Goal: Information Seeking & Learning: Learn about a topic

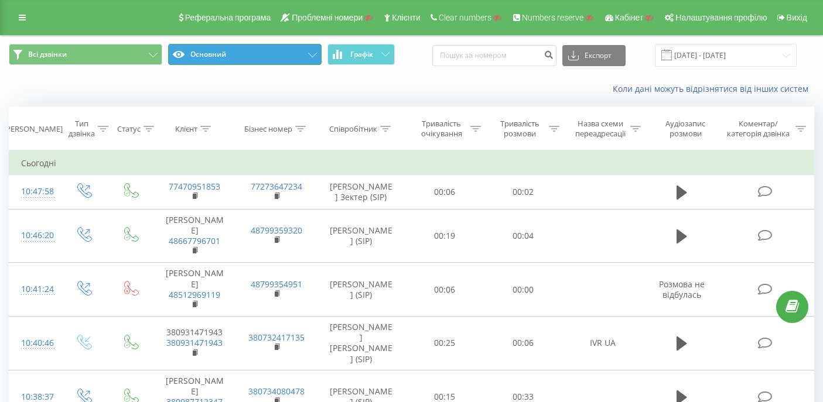
click at [274, 56] on button "Основний" at bounding box center [244, 54] width 153 height 21
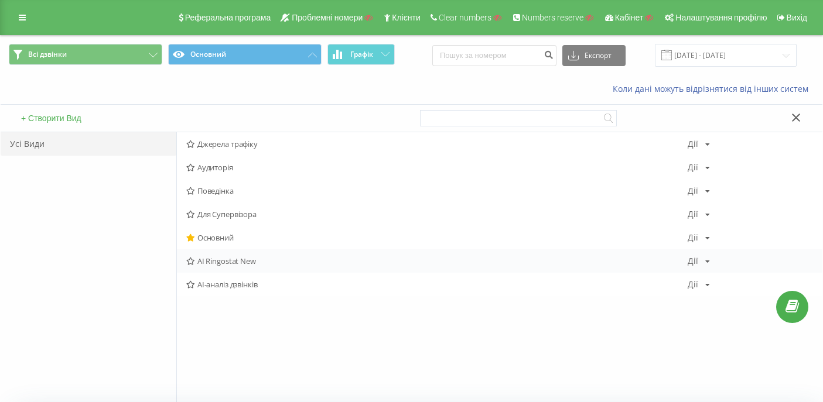
click at [242, 263] on span "AI Ringostat New" at bounding box center [436, 261] width 501 height 8
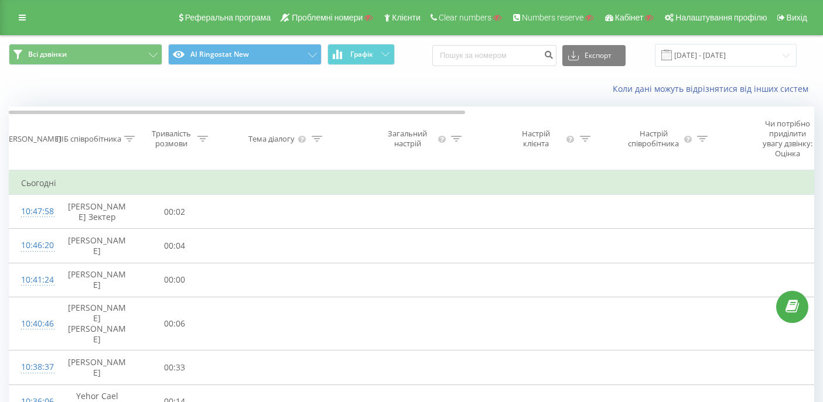
click at [126, 141] on icon at bounding box center [129, 139] width 11 height 6
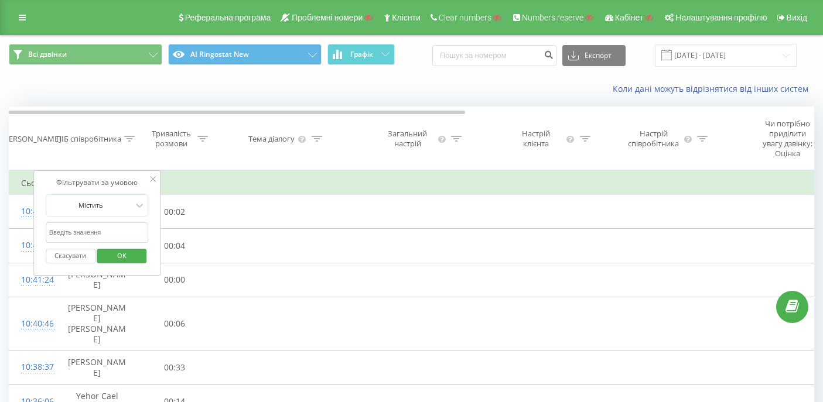
click at [88, 243] on input "text" at bounding box center [97, 232] width 103 height 20
type input "Yehor"
click at [116, 264] on span "OK" at bounding box center [121, 255] width 33 height 18
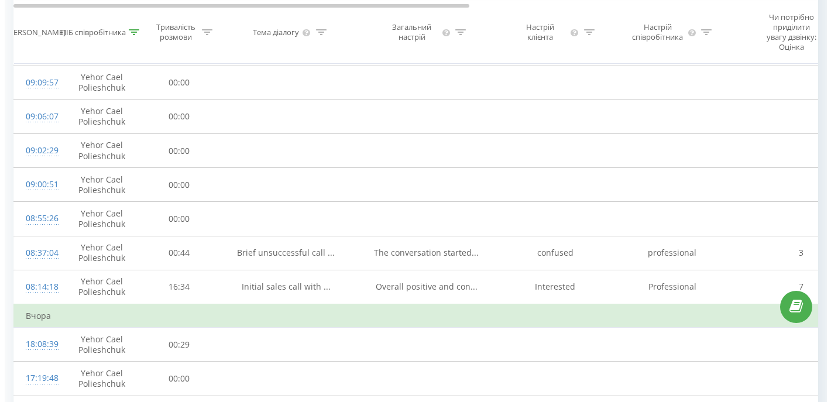
scroll to position [424, 0]
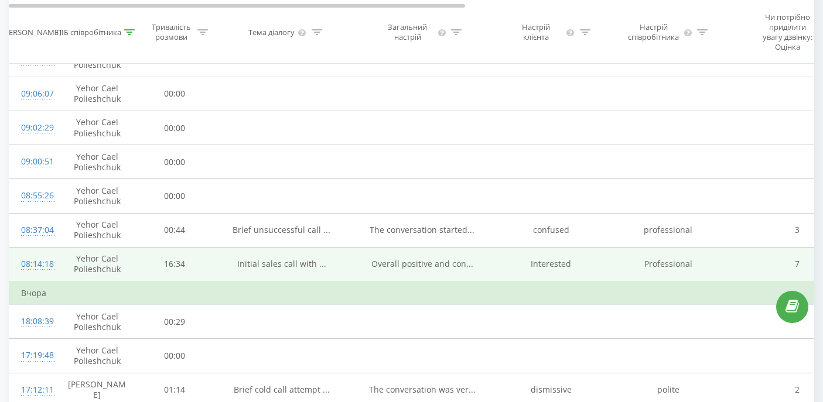
drag, startPoint x: 213, startPoint y: 275, endPoint x: 132, endPoint y: 286, distance: 82.1
click at [213, 276] on td "Initial sales call with ..." at bounding box center [281, 264] width 141 height 35
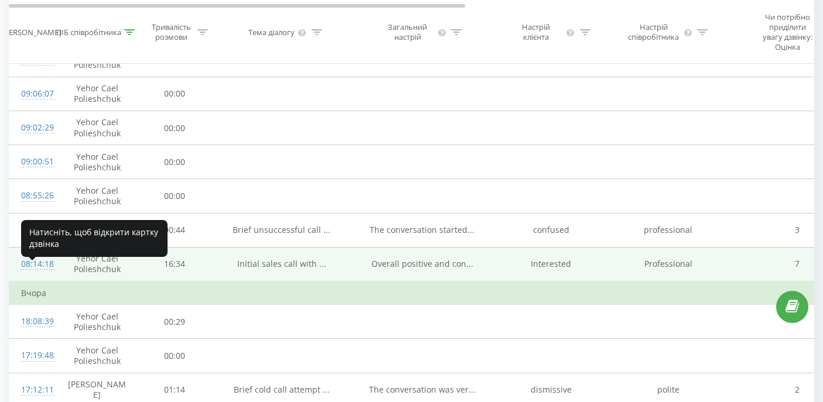
click at [40, 269] on div "08:14:18" at bounding box center [32, 264] width 23 height 23
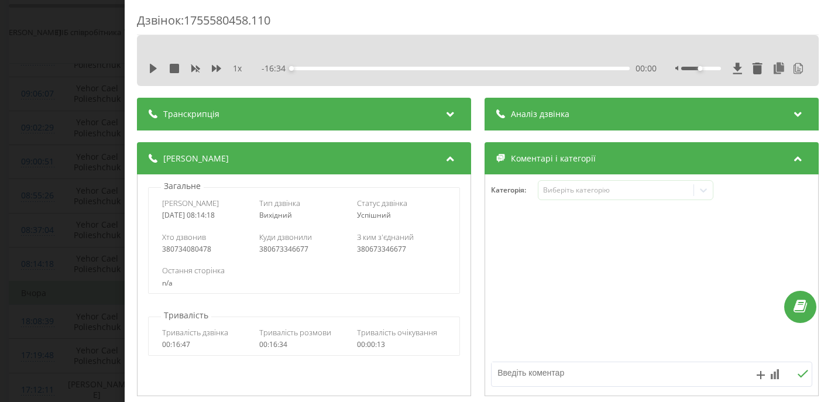
click at [444, 112] on icon at bounding box center [451, 113] width 14 height 12
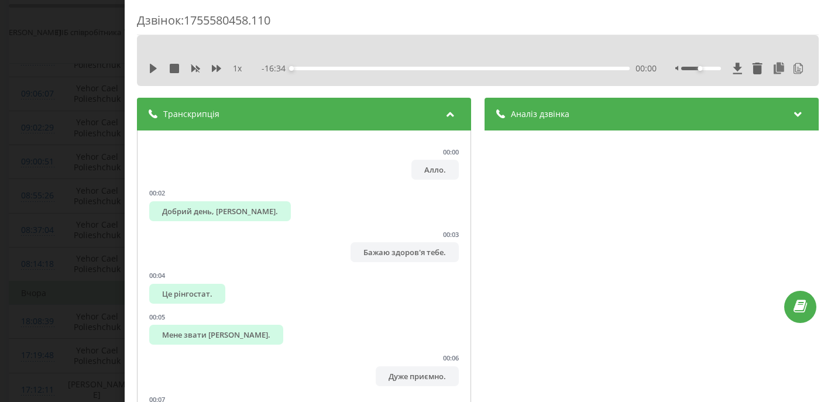
click at [625, 117] on div "Аналіз дзвінка" at bounding box center [652, 114] width 334 height 33
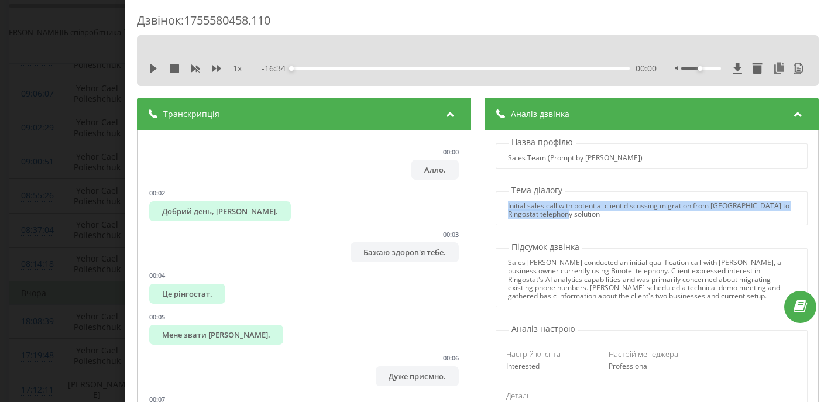
drag, startPoint x: 568, startPoint y: 215, endPoint x: 492, endPoint y: 205, distance: 76.8
click at [496, 205] on div "Initial sales call with potential client discussing migration from [GEOGRAPHIC_…" at bounding box center [651, 210] width 310 height 17
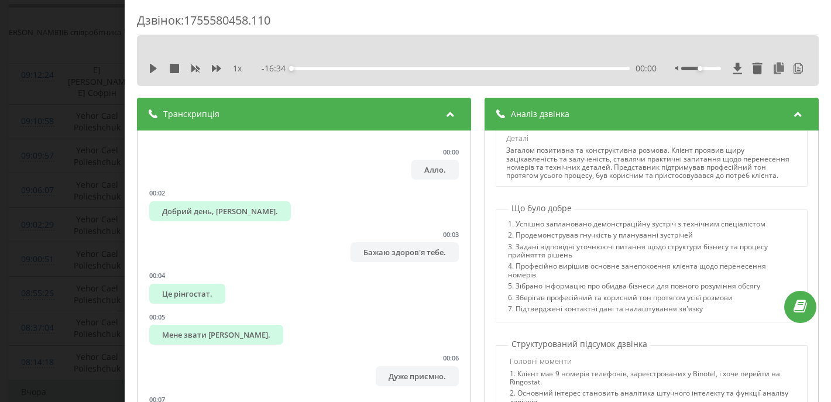
scroll to position [275, 0]
